Goal: Information Seeking & Learning: Learn about a topic

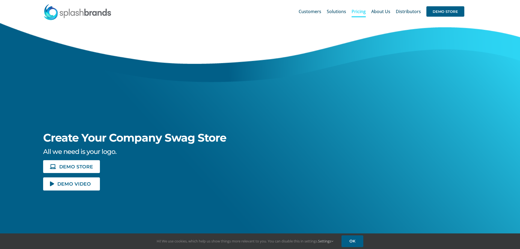
click at [362, 10] on span "Pricing" at bounding box center [359, 11] width 14 height 4
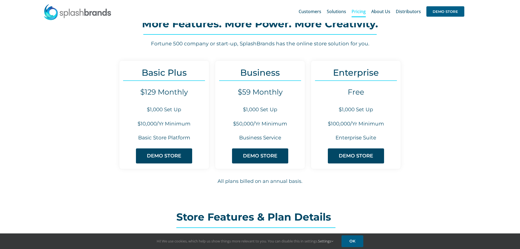
scroll to position [50, 0]
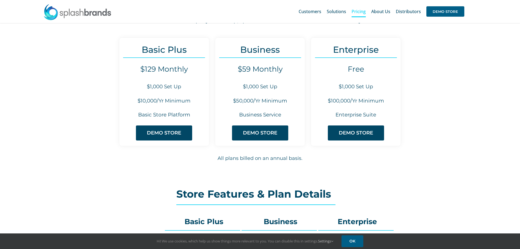
click at [15, 114] on div "Basic Plus $129 Monthly $1,000 Set Up $10,000/Yr Minimum Basic Store Platform D…" at bounding box center [260, 101] width 520 height 143
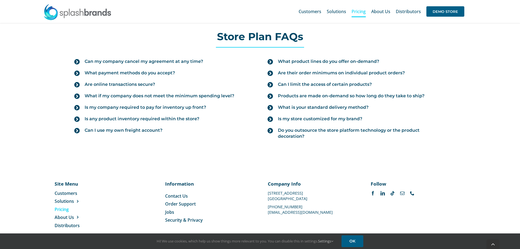
scroll to position [616, 0]
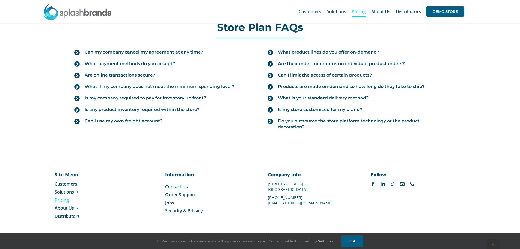
click at [34, 65] on div "Store Plan FAQs Can my company cancel my agreement at any time? Yes. Either par…" at bounding box center [260, 79] width 520 height 152
click at [217, 86] on span "What if my company does not meet the minimum spending level?" at bounding box center [160, 87] width 150 height 6
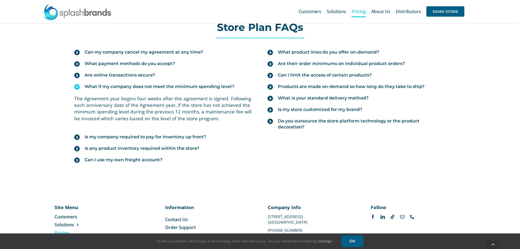
click at [217, 86] on span "What if my company does not meet the minimum spending level?" at bounding box center [160, 87] width 150 height 6
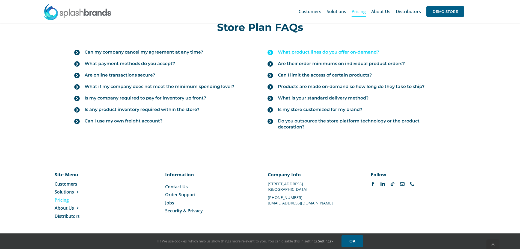
click at [347, 51] on span "What product lines do you offer on-demand?" at bounding box center [328, 52] width 101 height 6
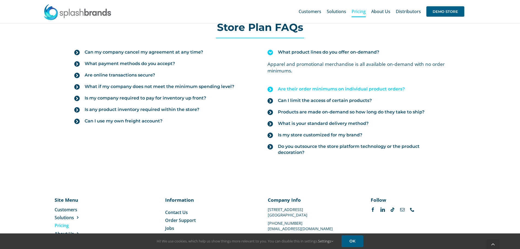
click at [352, 84] on link "Are their order minimums on individual product orders?" at bounding box center [357, 88] width 178 height 11
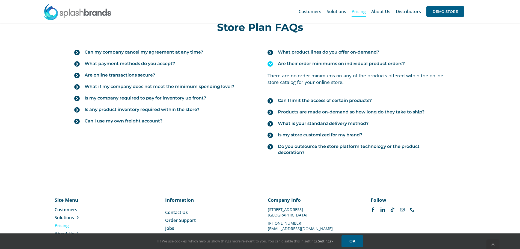
click at [353, 61] on span "Are their order minimums on individual product orders?" at bounding box center [341, 64] width 127 height 6
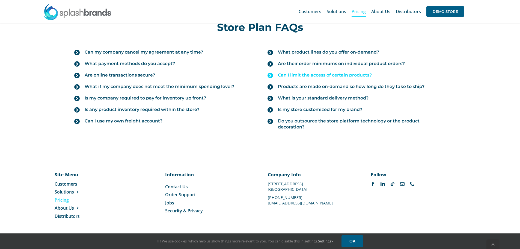
click at [347, 75] on span "Can I limit the access of certain products?" at bounding box center [325, 75] width 94 height 6
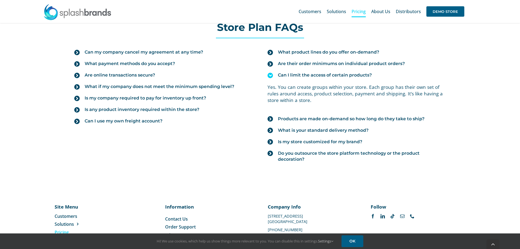
click at [347, 75] on span "Can I limit the access of certain products?" at bounding box center [325, 75] width 94 height 6
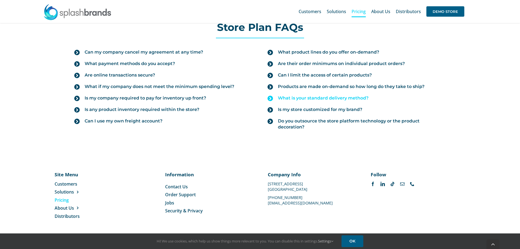
click at [349, 102] on link "What is your standard delivery method?" at bounding box center [357, 97] width 178 height 11
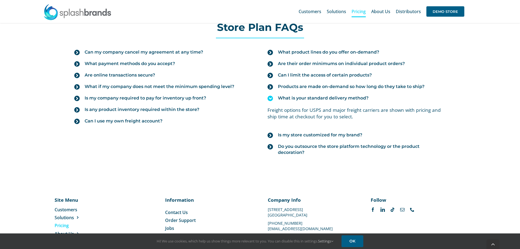
click at [350, 98] on span "What is your standard delivery method?" at bounding box center [323, 98] width 91 height 6
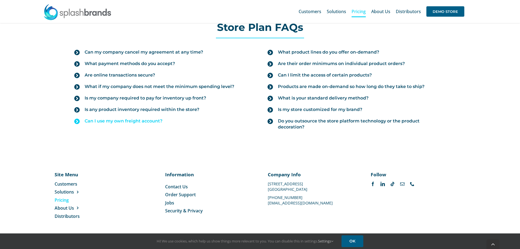
click at [156, 119] on span "Can I use my own freight account?" at bounding box center [124, 121] width 78 height 6
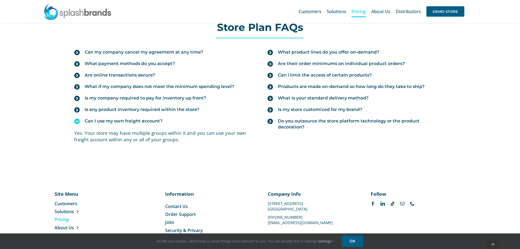
click at [156, 119] on span "Can I use my own freight account?" at bounding box center [124, 121] width 78 height 6
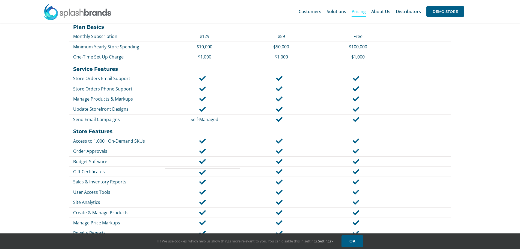
scroll to position [0, 0]
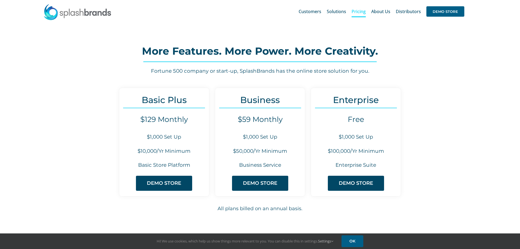
drag, startPoint x: 222, startPoint y: 66, endPoint x: 265, endPoint y: 23, distance: 61.2
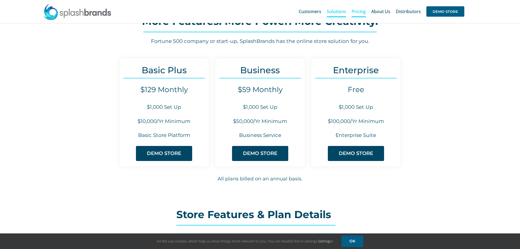
scroll to position [27, 0]
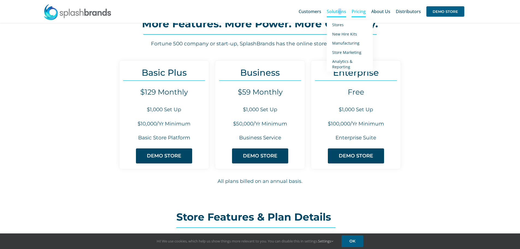
drag, startPoint x: 342, startPoint y: 9, endPoint x: 341, endPoint y: 14, distance: 4.7
click at [341, 14] on span "Solutions" at bounding box center [336, 11] width 19 height 4
click at [341, 13] on span "Solutions" at bounding box center [336, 11] width 19 height 4
click at [344, 26] on span "Stores" at bounding box center [337, 24] width 11 height 5
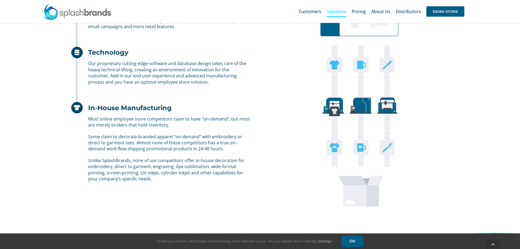
scroll to position [433, 0]
